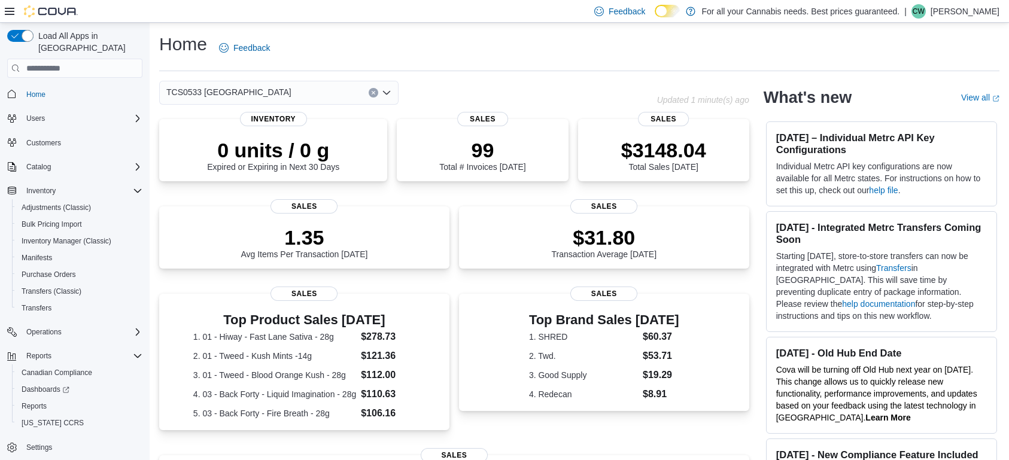
scroll to position [14, 0]
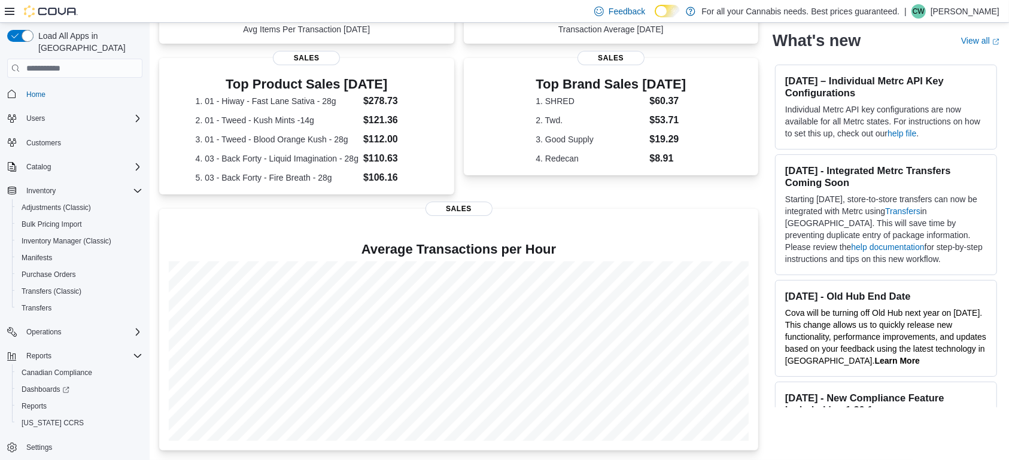
scroll to position [169, 0]
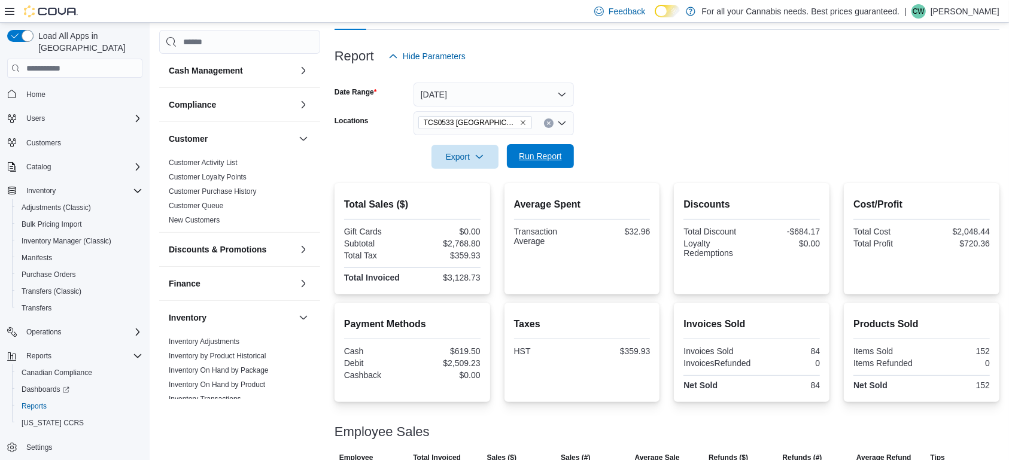
scroll to position [431, 0]
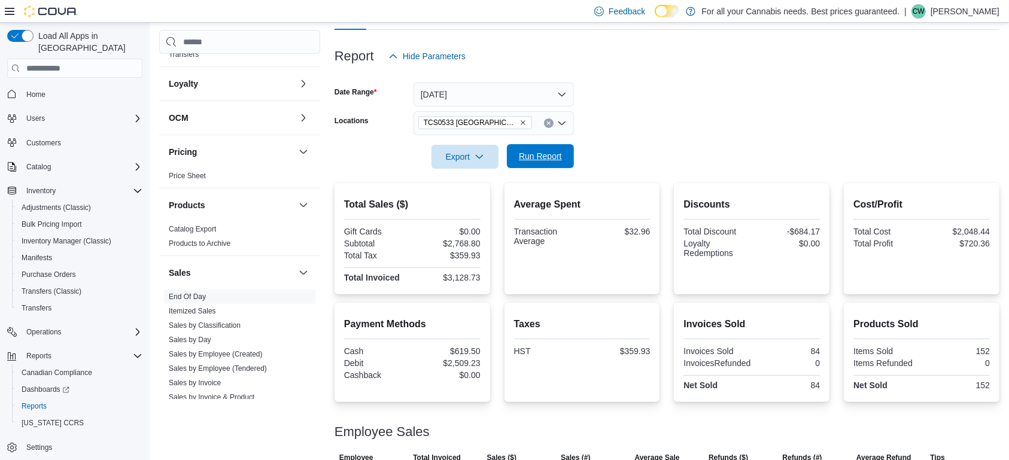
click at [538, 155] on span "Run Report" at bounding box center [540, 156] width 43 height 12
